Goal: Task Accomplishment & Management: Complete application form

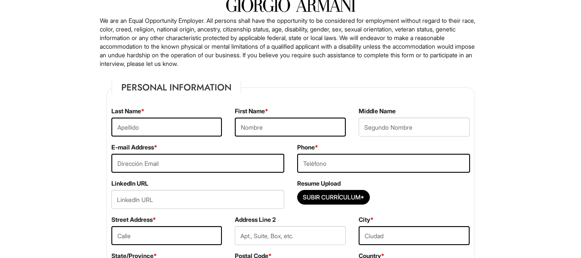
scroll to position [86, 0]
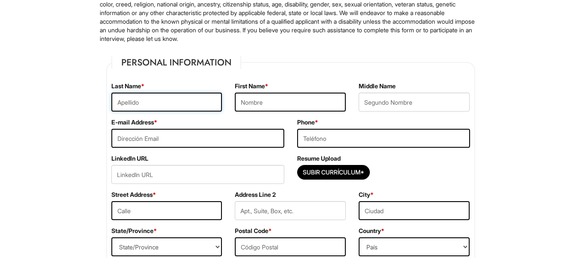
click at [160, 104] on input "text" at bounding box center [166, 101] width 111 height 19
type input "Dalis Franco"
type input "Katherine"
type input "Dubraska"
type input "6892724191"
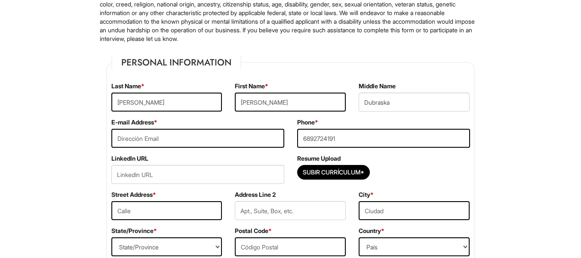
type input "1305 Morgan Stanley Ave"
type input "APT 601"
type input "Winter Park"
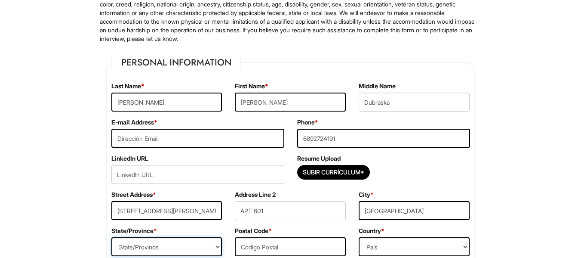
select select "FL"
type input "32789"
select select "United States of America"
click at [203, 133] on input "email" at bounding box center [197, 138] width 173 height 19
paste input "katherinedalisfranco@gmail.com"
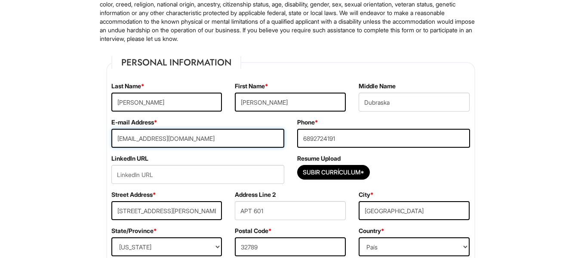
type input "katherinedalisfranco@gmail.com"
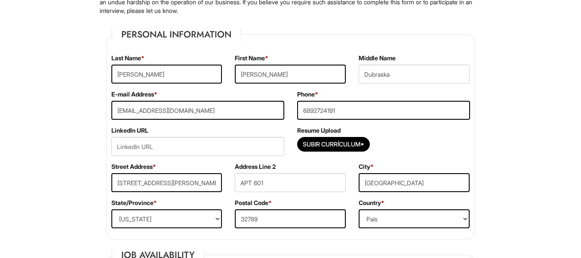
scroll to position [129, 0]
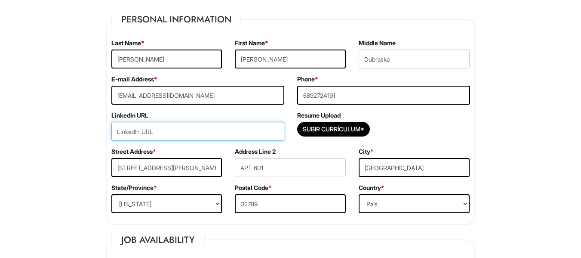
click at [182, 128] on input "url" at bounding box center [197, 131] width 173 height 19
paste input "https://www.linkedin.com/in/specialistproduction/"
type input "https://www.linkedin.com/in/specialistproduction/"
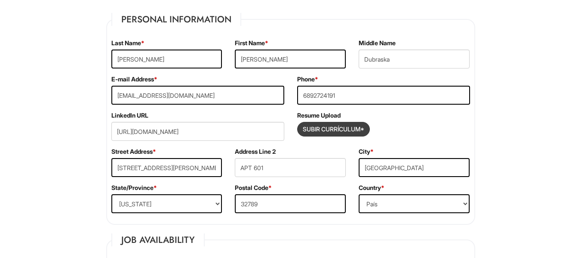
click at [339, 129] on input "Subir Currículum*" at bounding box center [334, 129] width 72 height 14
type input "C:\fakepath\CV KATHERINE DALIS FRANCO T.pdf"
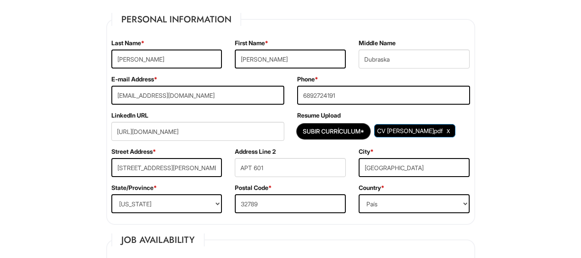
scroll to position [172, 0]
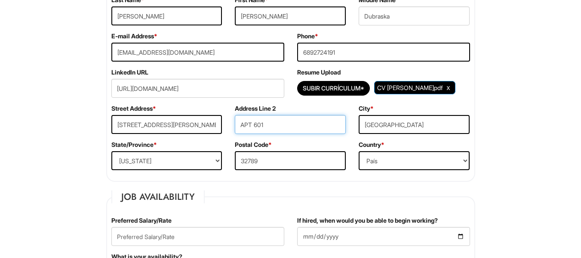
drag, startPoint x: 279, startPoint y: 128, endPoint x: 213, endPoint y: 127, distance: 65.4
click at [213, 127] on div "Street Address * 1305 Morgan Stanley Ave Address Line 2 APT 601 City * Winter P…" at bounding box center [291, 122] width 372 height 36
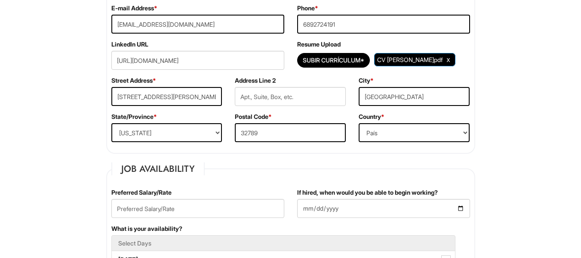
scroll to position [258, 0]
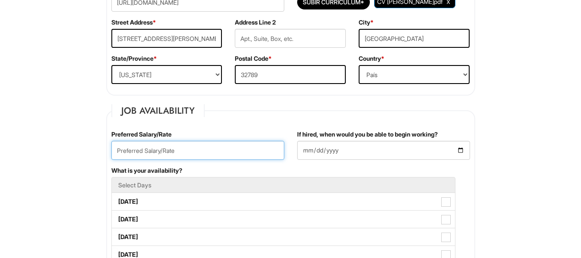
click at [179, 151] on input "text" at bounding box center [197, 150] width 173 height 19
type input "63000"
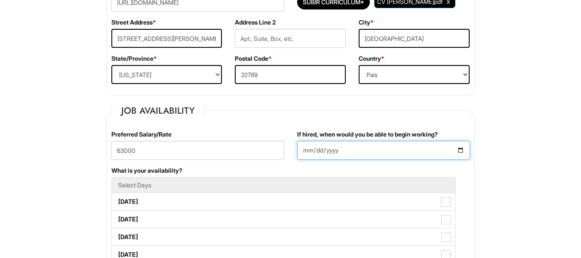
click at [431, 151] on input "If hired, when would you be able to begin working?" at bounding box center [383, 150] width 173 height 19
click at [463, 150] on input "If hired, when would you be able to begin working?" at bounding box center [383, 150] width 173 height 19
type input "2025-08-25"
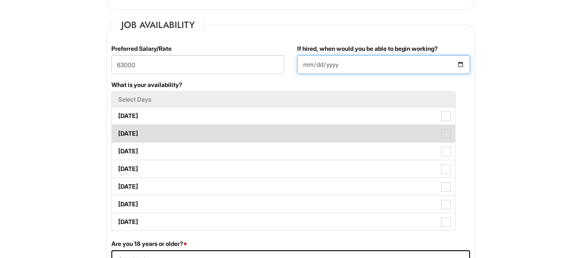
scroll to position [344, 0]
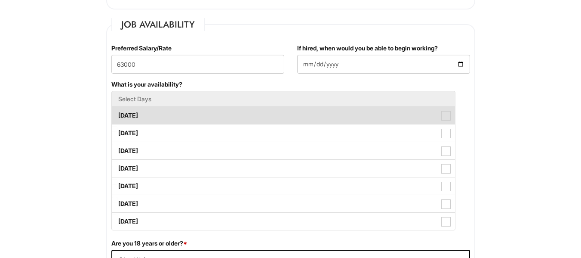
click at [136, 116] on label "Monday" at bounding box center [283, 115] width 343 height 17
click at [117, 114] on Available_Monday "Monday" at bounding box center [115, 111] width 6 height 6
checkbox Available_Monday "true"
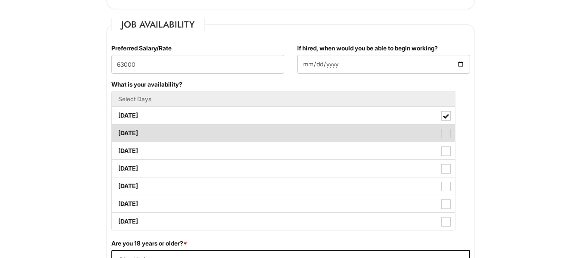
click at [136, 132] on label "Tuesday" at bounding box center [283, 132] width 343 height 17
click at [117, 132] on Available_Tuesday "Tuesday" at bounding box center [115, 129] width 6 height 6
checkbox Available_Tuesday "true"
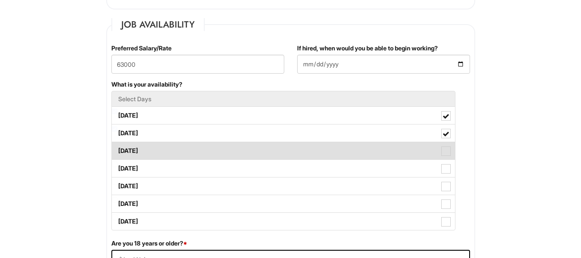
click at [144, 152] on label "Wednesday" at bounding box center [283, 150] width 343 height 17
click at [117, 149] on Available_Wednesday "Wednesday" at bounding box center [115, 147] width 6 height 6
checkbox Available_Wednesday "true"
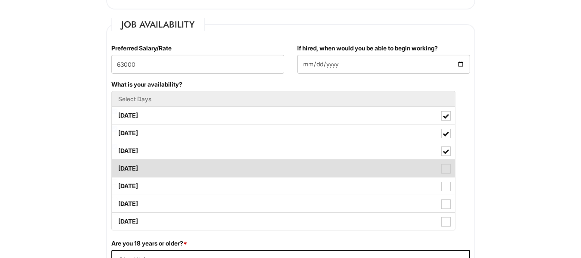
click at [145, 171] on label "Thursday" at bounding box center [283, 168] width 343 height 17
click at [117, 167] on Available_Thursday "Thursday" at bounding box center [115, 164] width 6 height 6
checkbox Available_Thursday "true"
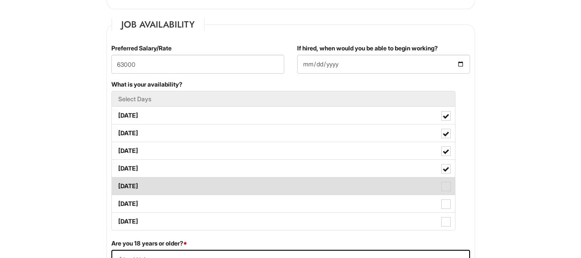
click at [146, 185] on label "Friday" at bounding box center [283, 185] width 343 height 17
click at [117, 185] on Available_Friday "Friday" at bounding box center [115, 182] width 6 height 6
checkbox Available_Friday "true"
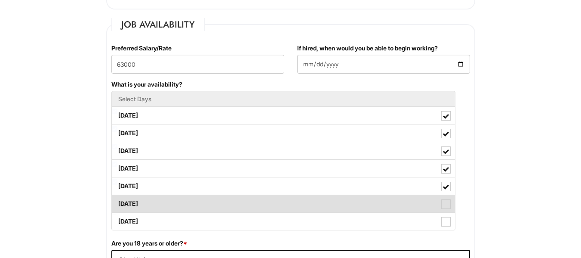
click at [147, 205] on label "Saturday" at bounding box center [283, 203] width 343 height 17
click at [117, 202] on Available_Saturday "Saturday" at bounding box center [115, 200] width 6 height 6
checkbox Available_Saturday "true"
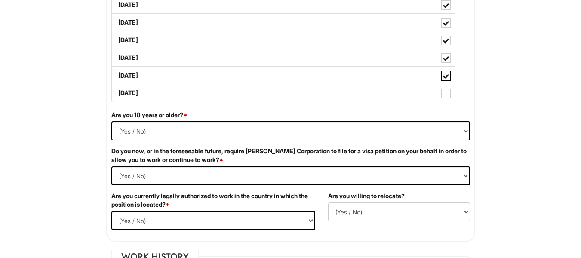
scroll to position [473, 0]
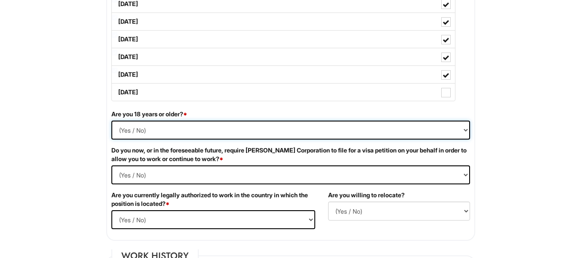
click at [166, 130] on select "(Yes / No) Si No" at bounding box center [290, 129] width 359 height 19
click at [111, 120] on select "(Yes / No) Si No" at bounding box center [290, 129] width 359 height 19
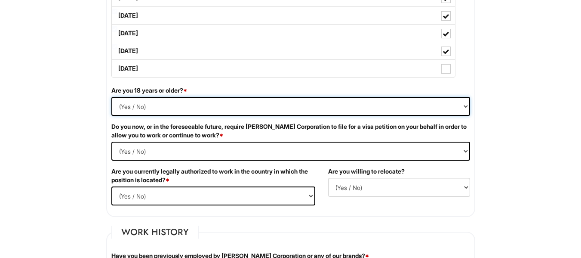
scroll to position [516, 0]
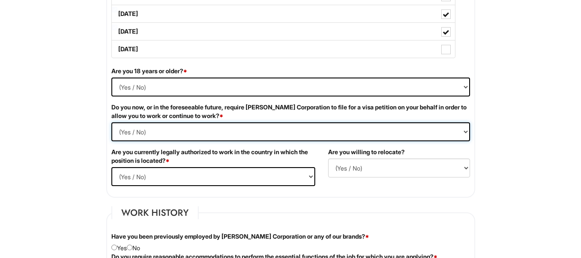
click at [153, 141] on Required "(Yes / No) Si No" at bounding box center [290, 131] width 359 height 19
select Required "No"
click at [111, 122] on Required "(Yes / No) Si No" at bounding box center [290, 131] width 359 height 19
click at [162, 175] on select "(Yes / No) Si No" at bounding box center [213, 176] width 204 height 19
select select "Yes"
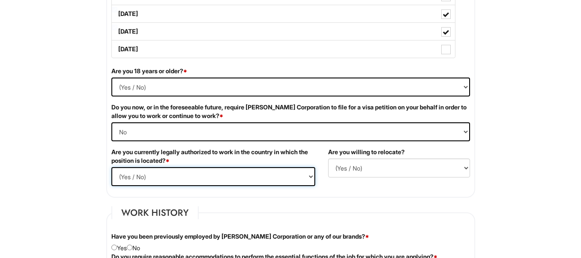
click at [111, 167] on select "(Yes / No) Si No" at bounding box center [213, 176] width 204 height 19
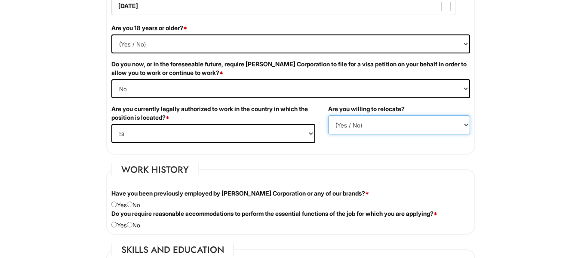
click at [363, 124] on select "(Yes / No) No Si" at bounding box center [399, 124] width 142 height 19
click at [328, 115] on select "(Yes / No) No Si" at bounding box center [399, 124] width 142 height 19
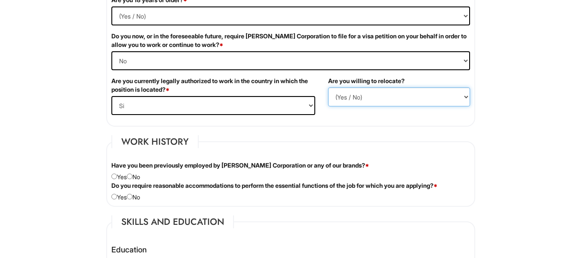
scroll to position [602, 0]
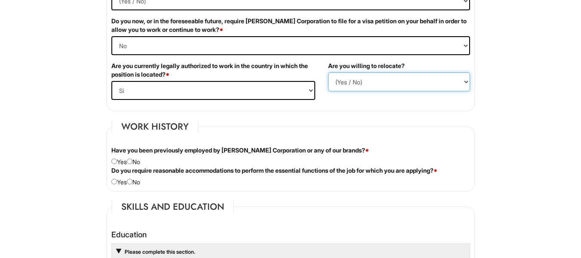
click at [407, 77] on select "(Yes / No) No Si" at bounding box center [399, 81] width 142 height 19
select select "Y"
click at [328, 72] on select "(Yes / No) No Si" at bounding box center [399, 81] width 142 height 19
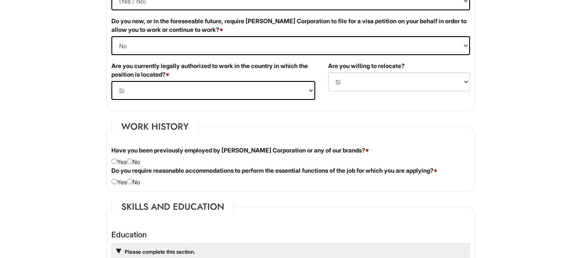
click at [136, 160] on div "Have you been previously employed by Giorgio Armani Corporation or any of our b…" at bounding box center [291, 156] width 372 height 20
click at [132, 160] on input "radio" at bounding box center [130, 161] width 6 height 6
radio input "true"
click at [132, 180] on input "radio" at bounding box center [130, 182] width 6 height 6
radio input "true"
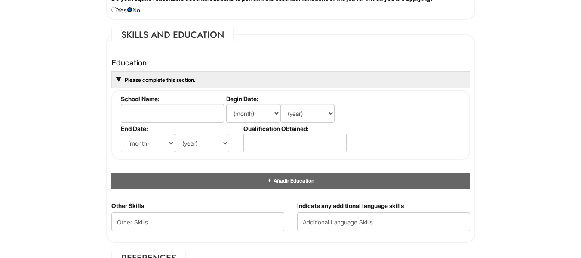
scroll to position [774, 0]
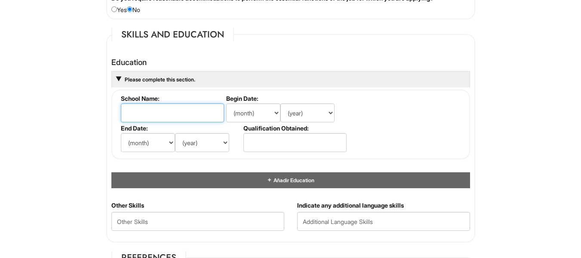
click at [172, 115] on input "text" at bounding box center [172, 112] width 103 height 19
paste input "Andres Bello Catholic University"
type input "Andres Bello Catholic University"
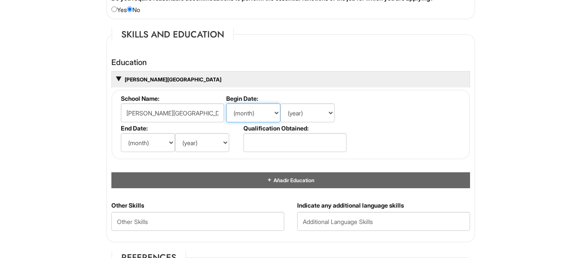
click at [270, 112] on select "(month) Ene Feb Mar Abr Mayo Jun Jul Ago Set Oct Nov Dic" at bounding box center [253, 112] width 54 height 19
click at [209, 149] on select "(year) 2029 2028 2027 2026 2025 2024 2023 2022 2021 2020 2019 2018 2017 2016 20…" at bounding box center [202, 142] width 54 height 19
select select "2020"
click at [175, 133] on select "(year) 2029 2028 2027 2026 2025 2024 2023 2022 2021 2020 2019 2018 2017 2016 20…" at bounding box center [202, 142] width 54 height 19
click at [162, 142] on select "(month) Ene Feb Mar Abr Mayo Jun Jul Ago Set Oct Nov Dic" at bounding box center [148, 142] width 54 height 19
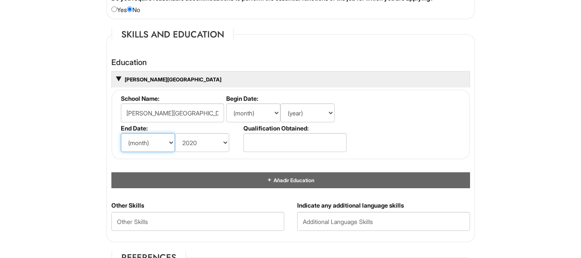
select select "1"
click at [121, 133] on select "(month) Ene Feb Mar Abr Mayo Jun Jul Ago Set Oct Nov Dic" at bounding box center [148, 142] width 54 height 19
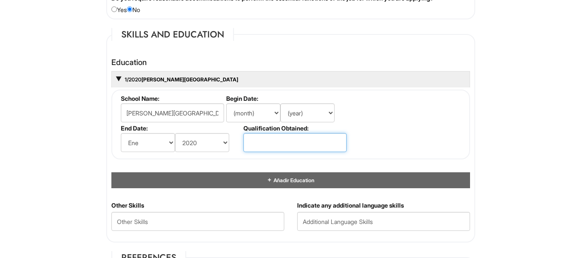
click at [278, 140] on input "text" at bounding box center [294, 142] width 103 height 19
click at [393, 125] on fieldset "School Name: Andres Bello Catholic University Begin Date: (month) Ene Feb Mar A…" at bounding box center [290, 124] width 359 height 70
click at [274, 145] on input "text" at bounding box center [294, 142] width 103 height 19
click at [279, 132] on li "Qualification Obtained:" at bounding box center [293, 139] width 105 height 30
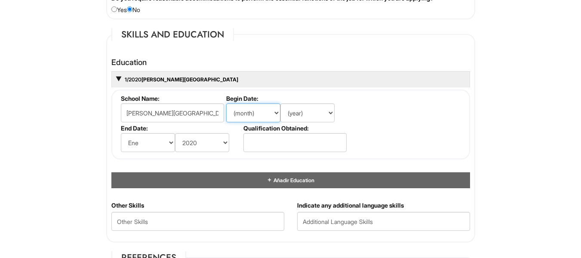
click at [273, 111] on select "(month) Ene Feb Mar Abr Mayo Jun Jul Ago Set Oct Nov Dic" at bounding box center [253, 112] width 54 height 19
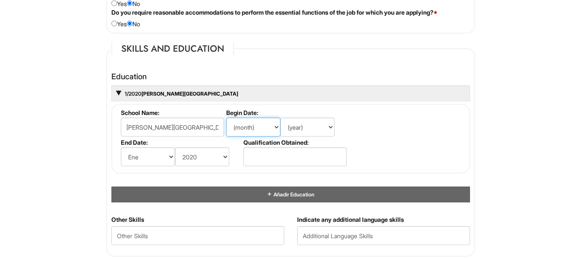
scroll to position [731, 0]
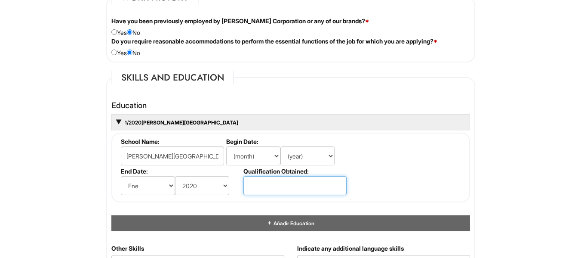
click at [264, 188] on input "text" at bounding box center [294, 185] width 103 height 19
paste input "Bachelor Degree of Social Communication - Major: J"
type input "Bachelor Degree of Social Communication"
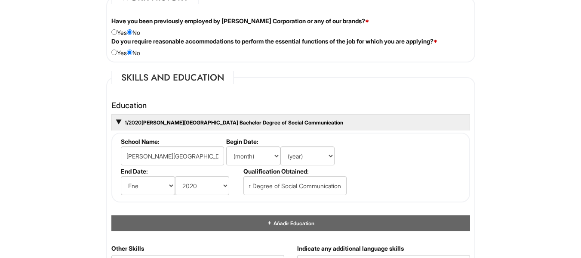
click at [394, 163] on fieldset "School Name: Andres Bello Catholic University Begin Date: (month) Ene Feb Mar A…" at bounding box center [290, 167] width 359 height 70
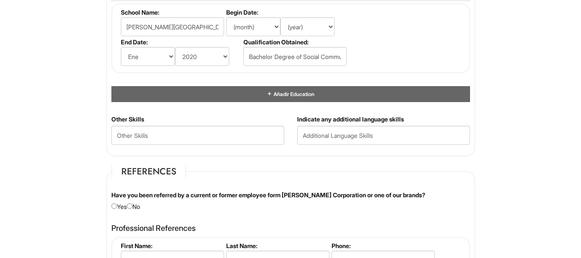
scroll to position [903, 0]
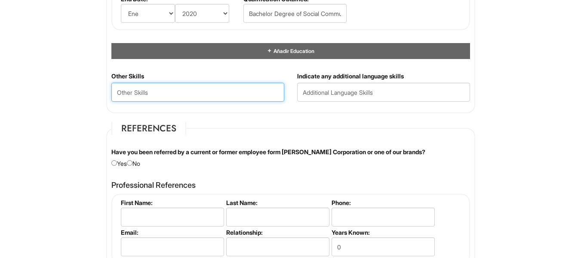
click at [249, 93] on Skills "text" at bounding box center [197, 92] width 173 height 19
paste Skills "Thrives in Fast-Paced Environments"
type Skills "Thrives in Fast-Paced Environments"
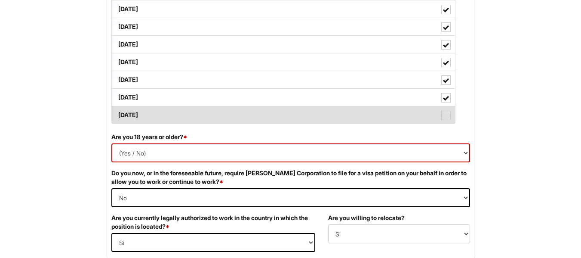
scroll to position [483, 0]
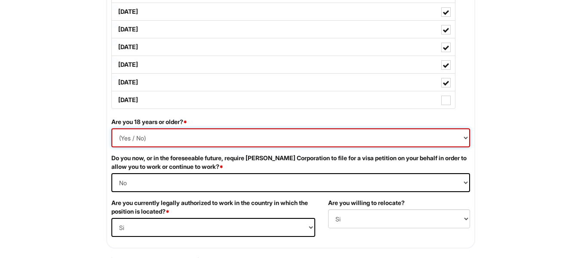
click at [249, 140] on select "(Yes / No) Si No" at bounding box center [290, 137] width 359 height 19
select select "Yes"
click at [111, 128] on select "(Yes / No) Si No" at bounding box center [290, 137] width 359 height 19
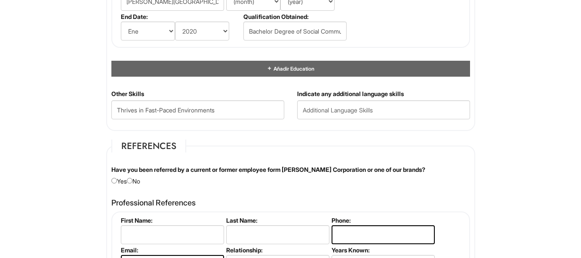
scroll to position [913, 0]
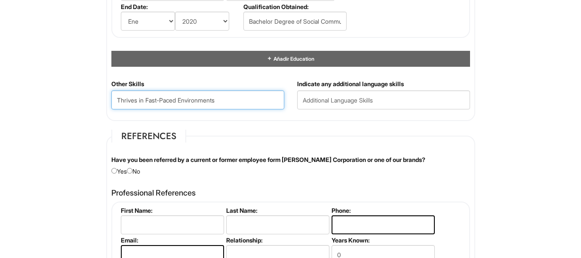
click at [246, 95] on Skills "Thrives in Fast-Paced Environments" at bounding box center [197, 99] width 173 height 19
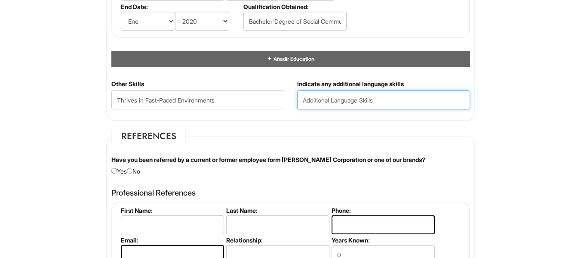
click at [376, 97] on input "text" at bounding box center [383, 99] width 173 height 19
type input "Spanish and English"
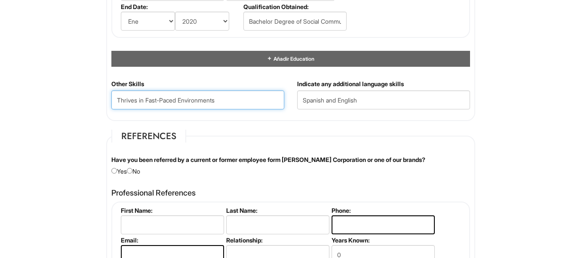
drag, startPoint x: 232, startPoint y: 108, endPoint x: 235, endPoint y: 112, distance: 5.0
click at [235, 111] on div "Other Skills Thrives in Fast-Paced Environments" at bounding box center [198, 98] width 186 height 36
drag, startPoint x: 229, startPoint y: 95, endPoint x: 20, endPoint y: 109, distance: 209.5
click at [231, 98] on Skills "Thrives in Fast-Paced Environments" at bounding box center [197, 99] width 173 height 19
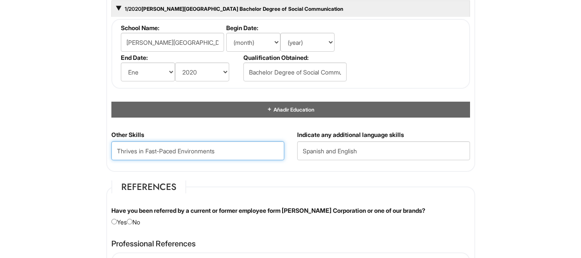
scroll to position [784, 0]
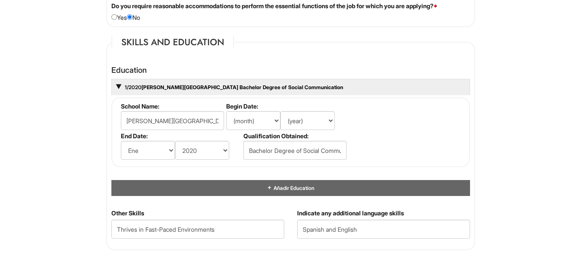
click at [117, 83] on div "1/2020 Andres Bello Catholic University Bachelor Degree of Social Communication" at bounding box center [290, 87] width 359 height 16
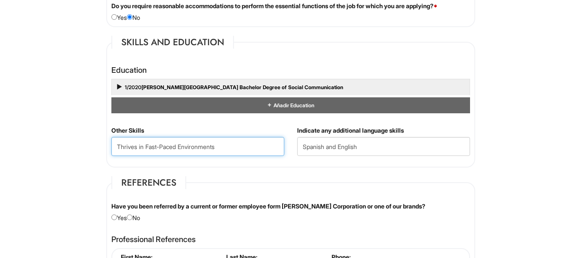
click at [228, 143] on Skills "Thrives in Fast-Paced Environments" at bounding box center [197, 146] width 173 height 19
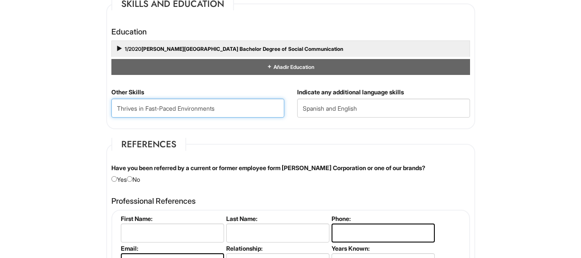
scroll to position [870, 0]
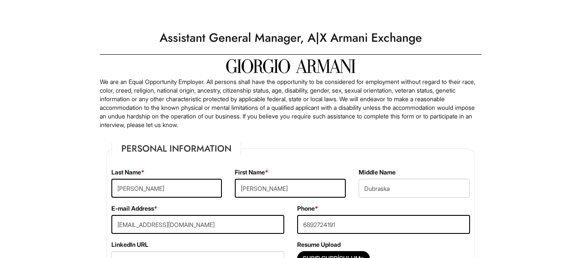
select select "FL"
select select "United States of America"
select select "Yes"
select Required "No"
select select "Yes"
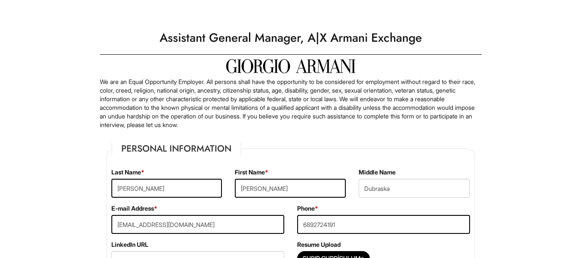
select select "Y"
select select "1"
select select "2020"
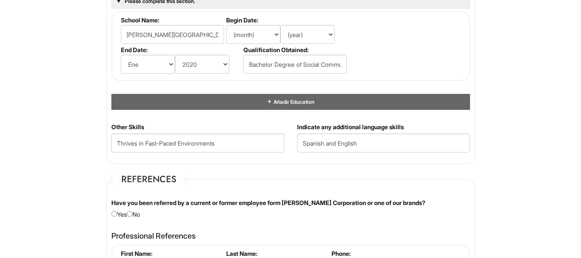
scroll to position [896, 0]
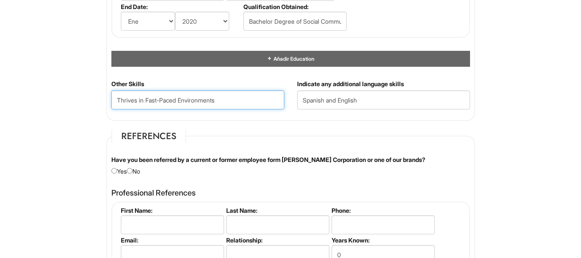
drag, startPoint x: 243, startPoint y: 106, endPoint x: 9, endPoint y: 114, distance: 233.7
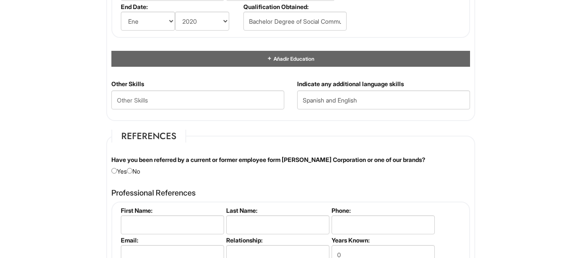
click at [132, 166] on div "Have you been referred by a current or former employee form Giorgio Armani Corp…" at bounding box center [291, 165] width 372 height 20
click at [132, 169] on input "radio" at bounding box center [130, 171] width 6 height 6
radio input "true"
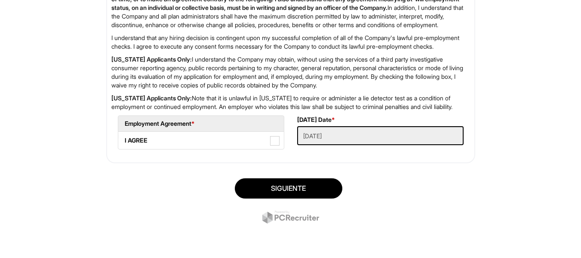
scroll to position [1457, 0]
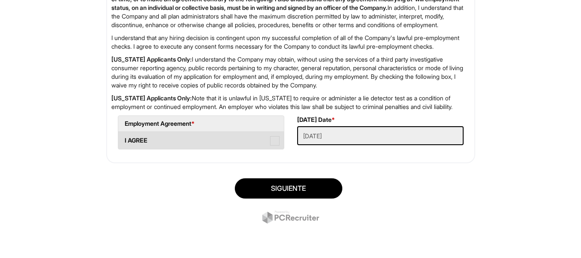
click at [271, 139] on span at bounding box center [274, 140] width 9 height 9
click at [124, 139] on AGREE "I AGREE" at bounding box center [121, 136] width 6 height 6
checkbox AGREE "true"
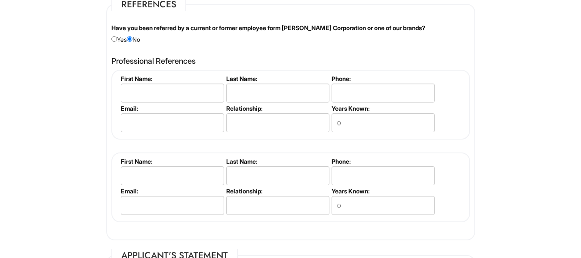
scroll to position [984, 0]
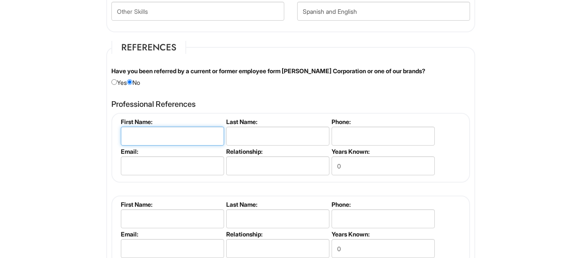
click at [191, 137] on input "text" at bounding box center [172, 135] width 103 height 19
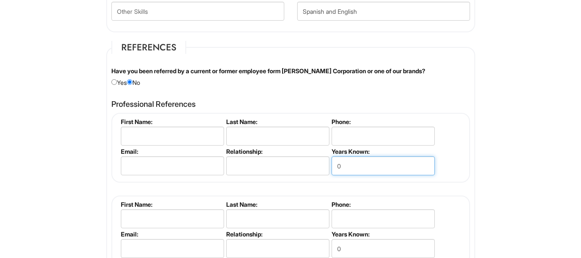
drag, startPoint x: 368, startPoint y: 169, endPoint x: 281, endPoint y: 170, distance: 86.5
click at [281, 118] on ul "First Name: Last Name: Phone: Email: Relationship: Years Known: 0" at bounding box center [292, 118] width 346 height 0
type input "2"
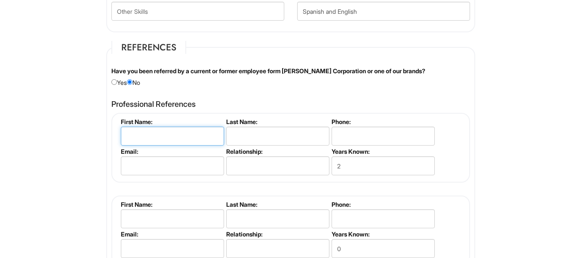
click at [153, 134] on input "text" at bounding box center [172, 135] width 103 height 19
paste input "Jennifer Schweitzer Tyndall"
drag, startPoint x: 151, startPoint y: 135, endPoint x: 225, endPoint y: 138, distance: 73.6
click at [225, 118] on ul "First Name: Jennifer Schweitzer Tyndall Last Name: Phone: Email: Relationship: …" at bounding box center [292, 118] width 346 height 0
type input "Jennifer"
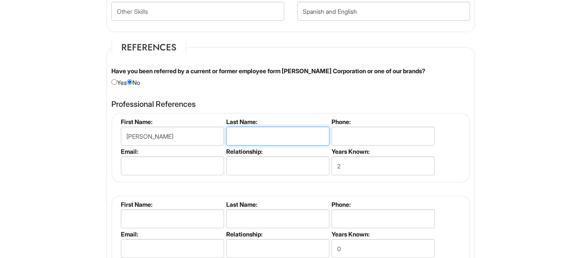
paste input "Schweitzer Tyndall"
type input "Schweitzer Tyndall"
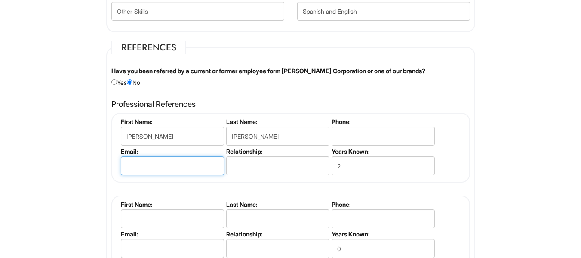
click at [173, 165] on input "email" at bounding box center [172, 165] width 103 height 19
paste input "Jenniferjtyndall@gmail.com"
type input "Jenniferjtyndall@gmail.com"
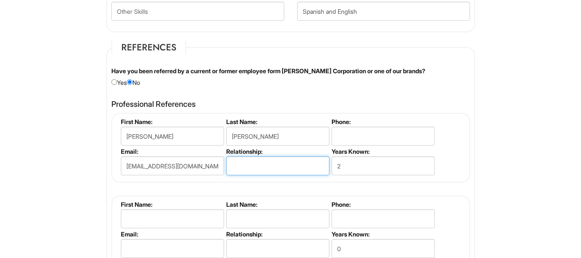
click at [257, 166] on input "text" at bounding box center [277, 165] width 103 height 19
type input "FORMER BOSS"
drag, startPoint x: 448, startPoint y: 159, endPoint x: 459, endPoint y: 157, distance: 10.6
click at [449, 159] on fieldset "First Name: Jennifer Last Name: Schweitzer Tyndall Phone: Email: Jenniferjtynda…" at bounding box center [290, 148] width 359 height 70
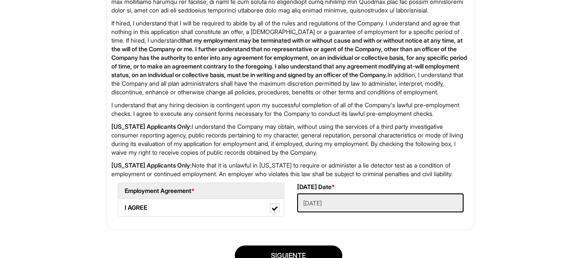
scroll to position [1371, 0]
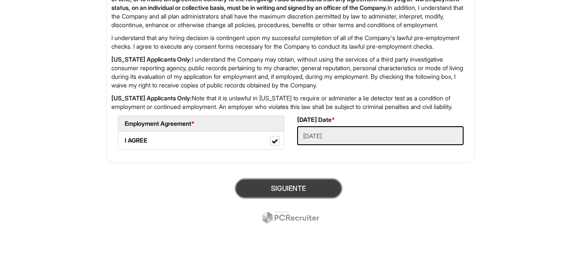
click at [296, 185] on button "Siguiente" at bounding box center [289, 188] width 108 height 20
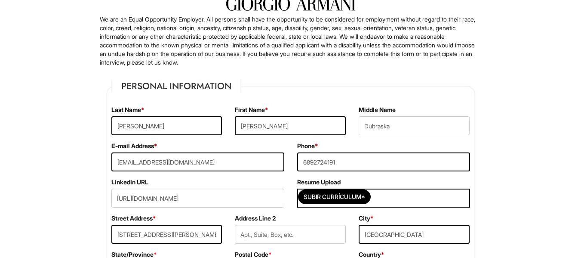
scroll to position [182, 0]
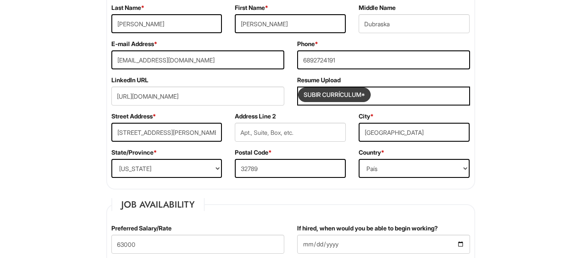
click at [326, 89] on input "Subir Currículum*" at bounding box center [335, 95] width 72 height 14
type input "C:\fakepath\CV KATHERINE DALIS FRANCO T.pdf"
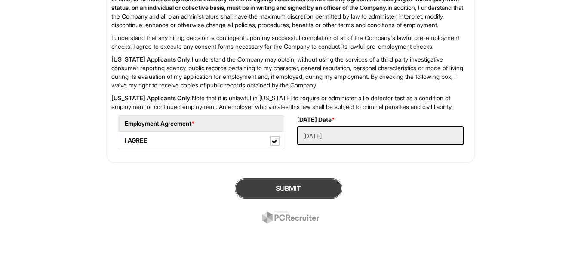
click at [295, 189] on button "SUBMIT" at bounding box center [289, 188] width 108 height 20
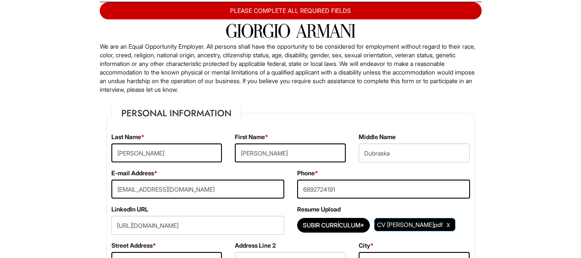
drag, startPoint x: 555, startPoint y: 94, endPoint x: 536, endPoint y: 95, distance: 19.4
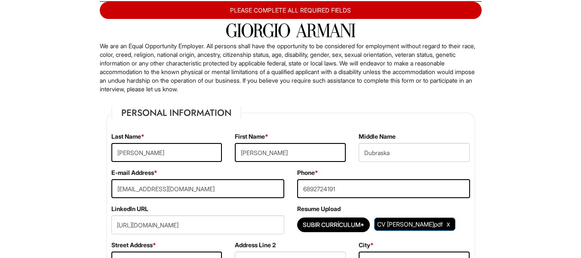
scroll to position [110, 0]
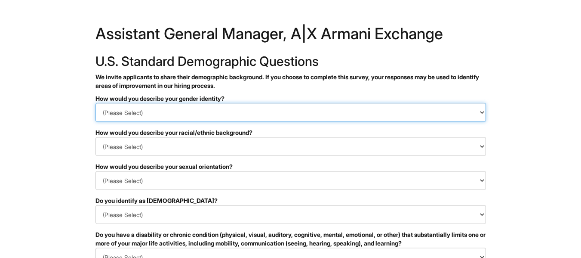
click at [247, 111] on select "(Please Select) Man Woman [DEMOGRAPHIC_DATA] I prefer to self-describe I don't …" at bounding box center [290, 112] width 391 height 19
select select "Woman"
click at [95, 103] on select "(Please Select) Man Woman [DEMOGRAPHIC_DATA] I prefer to self-describe I don't …" at bounding box center [290, 112] width 391 height 19
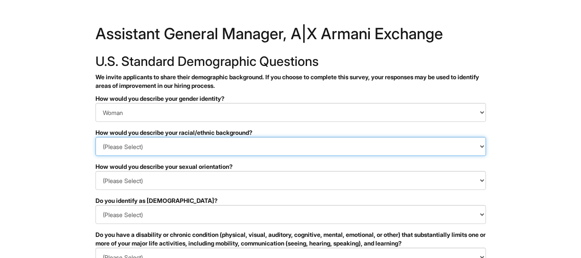
click at [148, 145] on select "(Please Select) [DEMOGRAPHIC_DATA] or of [DEMOGRAPHIC_DATA] descent [DEMOGRAPHI…" at bounding box center [290, 146] width 391 height 19
select select "Hispanic, Latinx or of Spanish Origin"
click at [95, 137] on select "(Please Select) [DEMOGRAPHIC_DATA] or of [DEMOGRAPHIC_DATA] descent [DEMOGRAPHI…" at bounding box center [290, 146] width 391 height 19
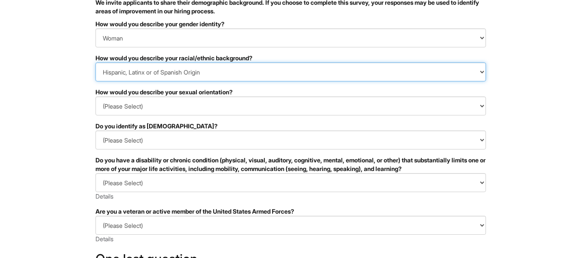
scroll to position [86, 0]
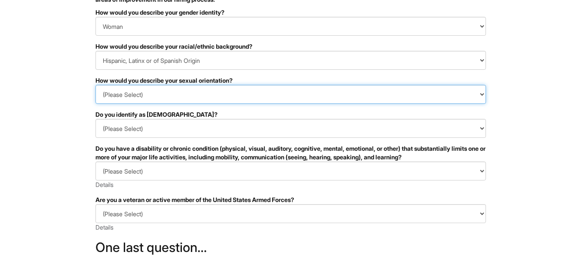
click at [172, 94] on select "(Please Select) Asexual Bisexual and/or pansexual Gay Heterosexual Lesbian Quee…" at bounding box center [290, 94] width 391 height 19
select select "Heterosexual"
click at [95, 85] on select "(Please Select) Asexual Bisexual and/or pansexual Gay Heterosexual Lesbian Quee…" at bounding box center [290, 94] width 391 height 19
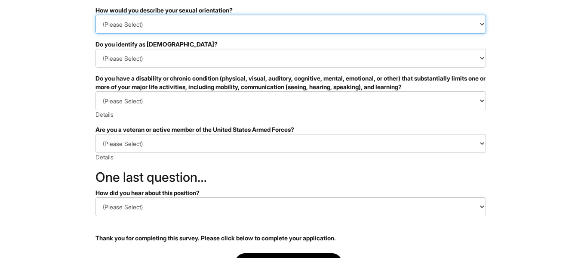
scroll to position [172, 0]
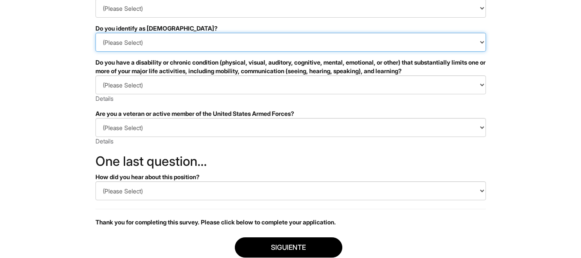
click at [159, 38] on select "(Please Select) Si No I prefer to self-describe I don't wish to answer" at bounding box center [290, 42] width 391 height 19
select select "No"
click at [95, 33] on select "(Please Select) Si No I prefer to self-describe I don't wish to answer" at bounding box center [290, 42] width 391 height 19
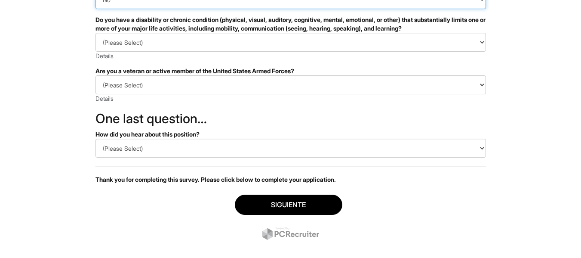
scroll to position [215, 0]
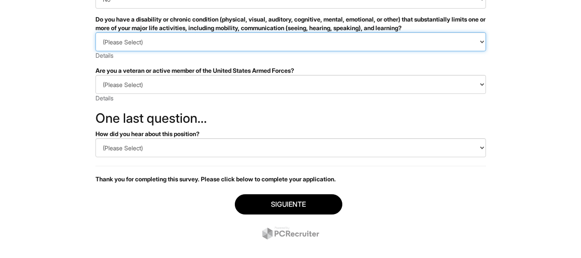
click at [166, 43] on select "(Please Select) SI, TENGO UNA DISCAPACIDAD (o antes tenía una discapacidad) NO,…" at bounding box center [290, 41] width 391 height 19
select select "NO, I DON'T HAVE A DISABILITY"
click at [95, 32] on select "(Please Select) SI, TENGO UNA DISCAPACIDAD (o antes tenía una discapacidad) NO,…" at bounding box center [290, 41] width 391 height 19
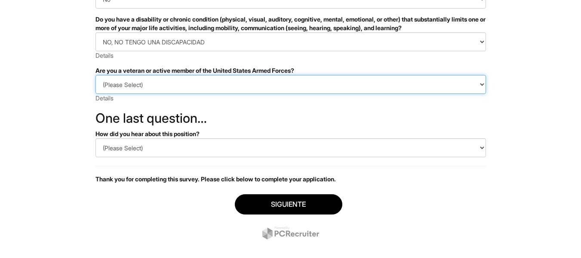
click at [140, 85] on select "(Please Select) IDENTIFICO UNA O MÁS DE LAS CLASIFICACIONES DE LOS VETERANOS PR…" at bounding box center [290, 84] width 391 height 19
select select "I AM NOT A PROTECTED VETERAN"
click at [95, 75] on select "(Please Select) IDENTIFICO UNA O MÁS DE LAS CLASIFICACIONES DE LOS VETERANOS PR…" at bounding box center [290, 84] width 391 height 19
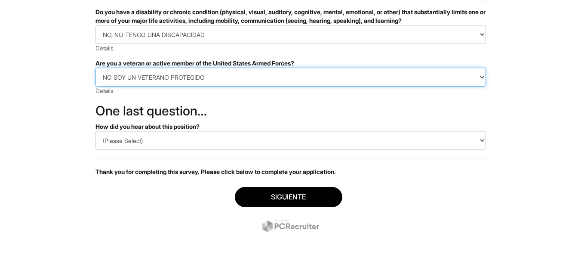
scroll to position [227, 0]
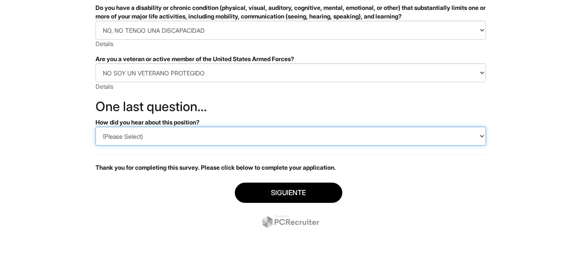
click at [145, 135] on select "(Please Select) CareerBuilder Indeed LinkedIn Monster Referencia Otro" at bounding box center [290, 135] width 391 height 19
select select "LinkedIn"
click at [95, 126] on select "(Please Select) CareerBuilder Indeed LinkedIn Monster Referencia Otro" at bounding box center [290, 135] width 391 height 19
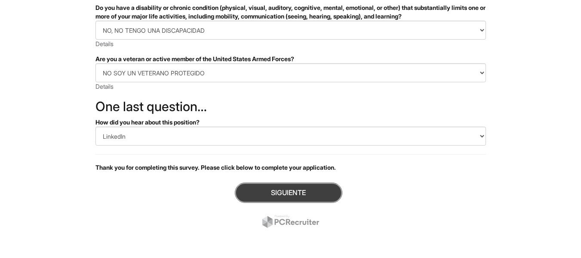
click at [289, 194] on button "Siguiente" at bounding box center [289, 192] width 108 height 20
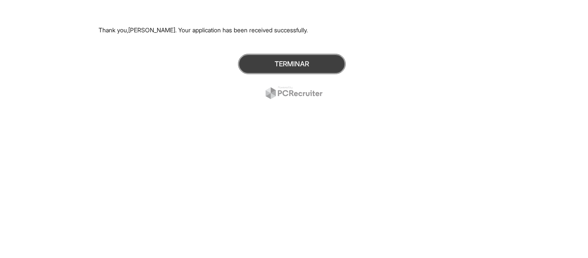
click at [292, 57] on button "Terminar" at bounding box center [292, 64] width 108 height 20
